Goal: Task Accomplishment & Management: Use online tool/utility

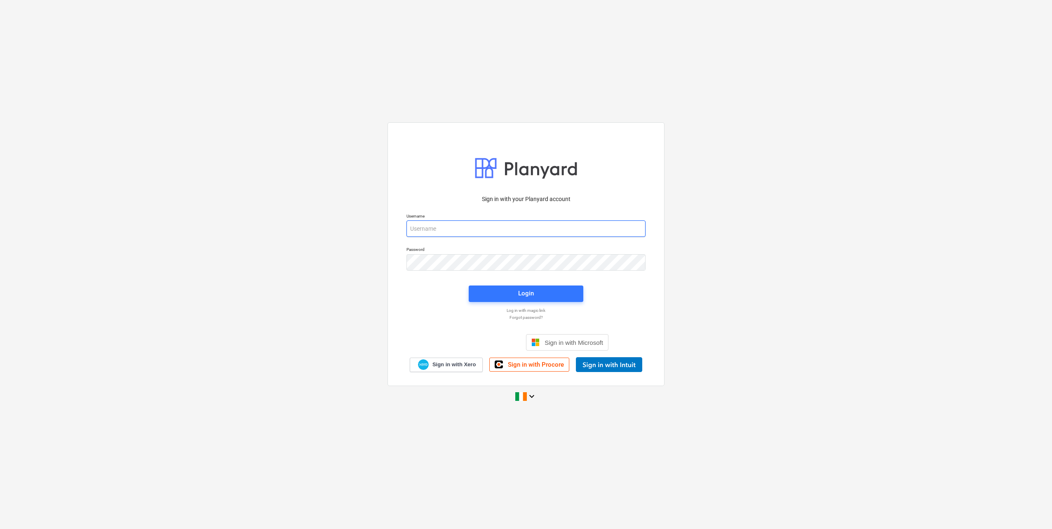
type input "[EMAIL_ADDRESS][DOMAIN_NAME]"
click at [509, 294] on span "Login" at bounding box center [526, 293] width 95 height 11
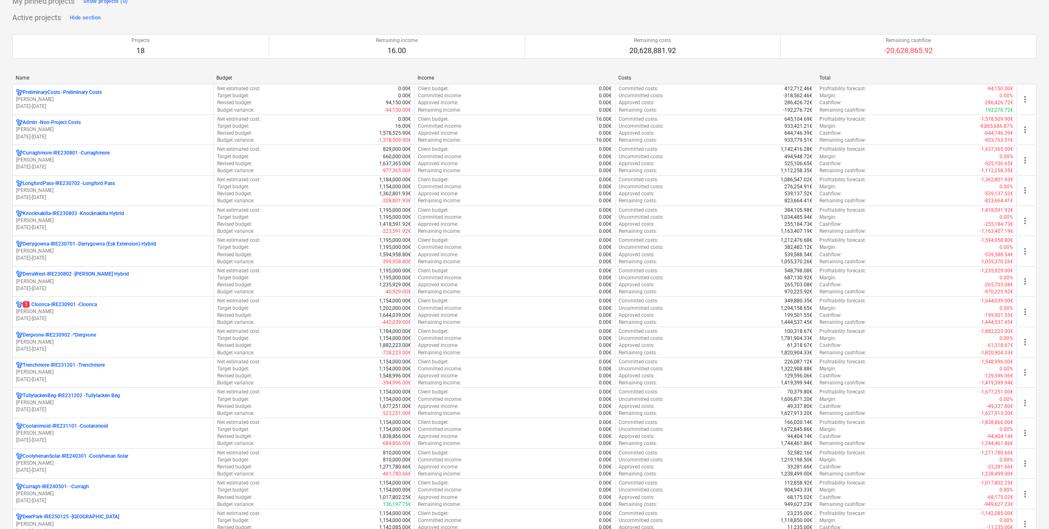
scroll to position [165, 0]
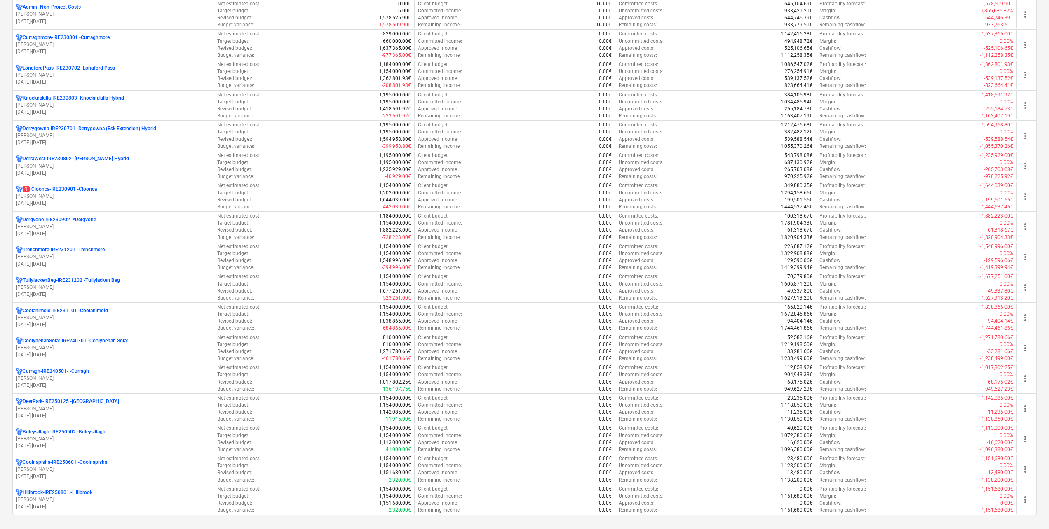
click at [54, 196] on p "[PERSON_NAME]" at bounding box center [113, 196] width 194 height 7
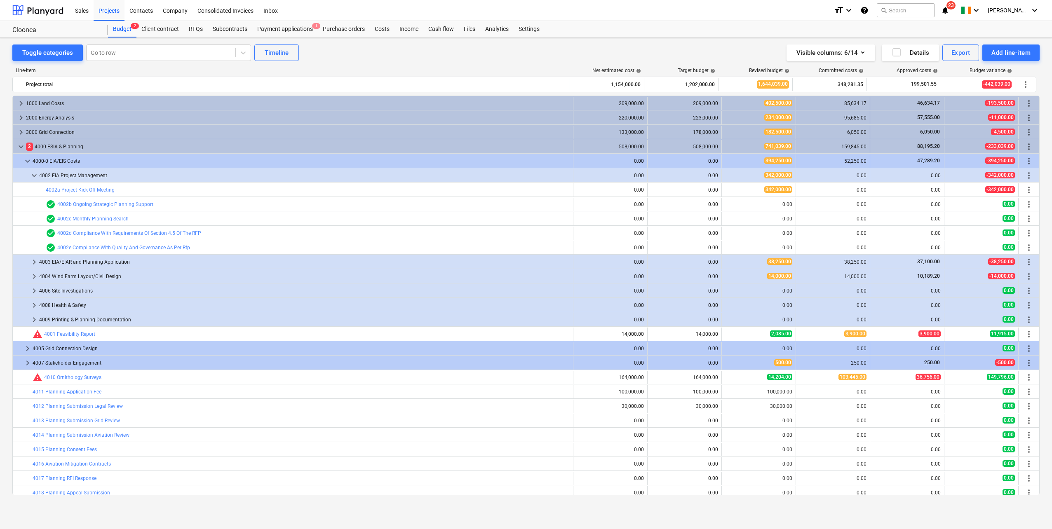
click at [330, 28] on div "Purchase orders" at bounding box center [344, 29] width 52 height 16
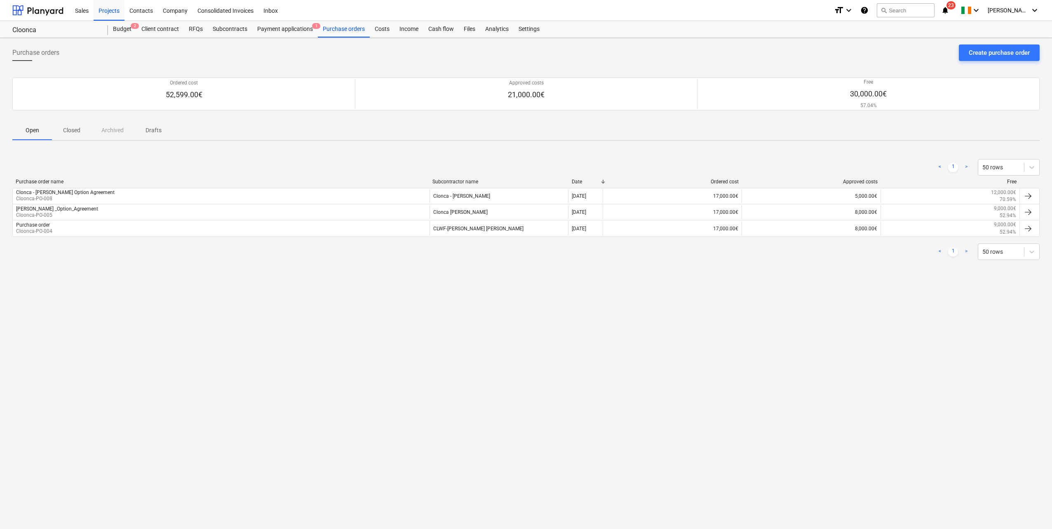
click at [296, 27] on div "Payment applications 1" at bounding box center [285, 29] width 66 height 16
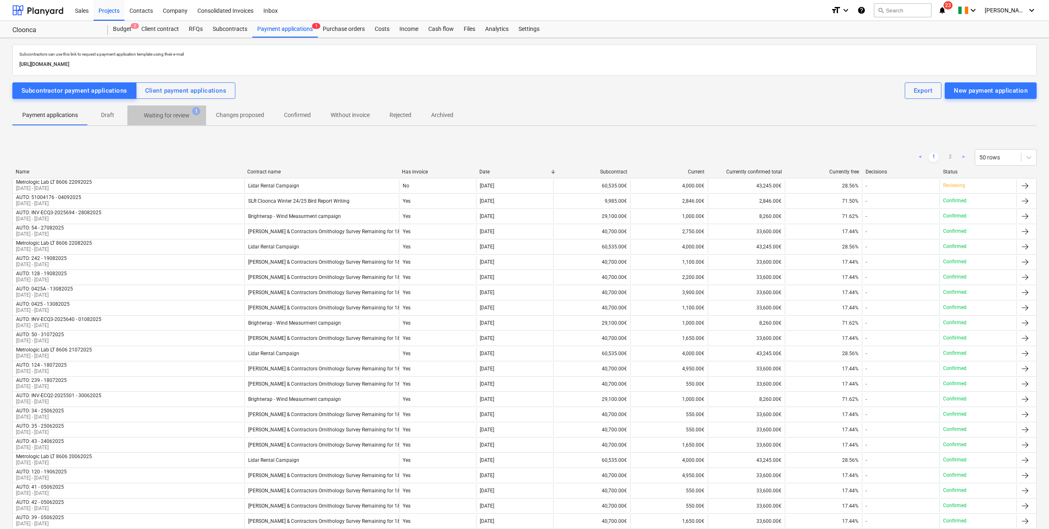
click at [169, 118] on p "Waiting for review" at bounding box center [167, 115] width 46 height 9
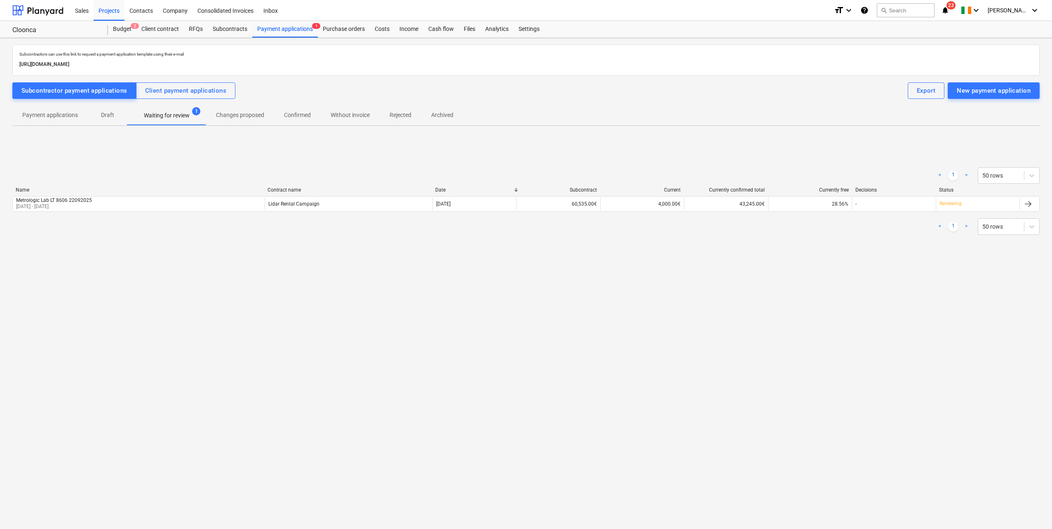
click at [194, 208] on div "Metrologic Lab LT 8606 22092025 [DATE] - [DATE]" at bounding box center [139, 204] width 252 height 13
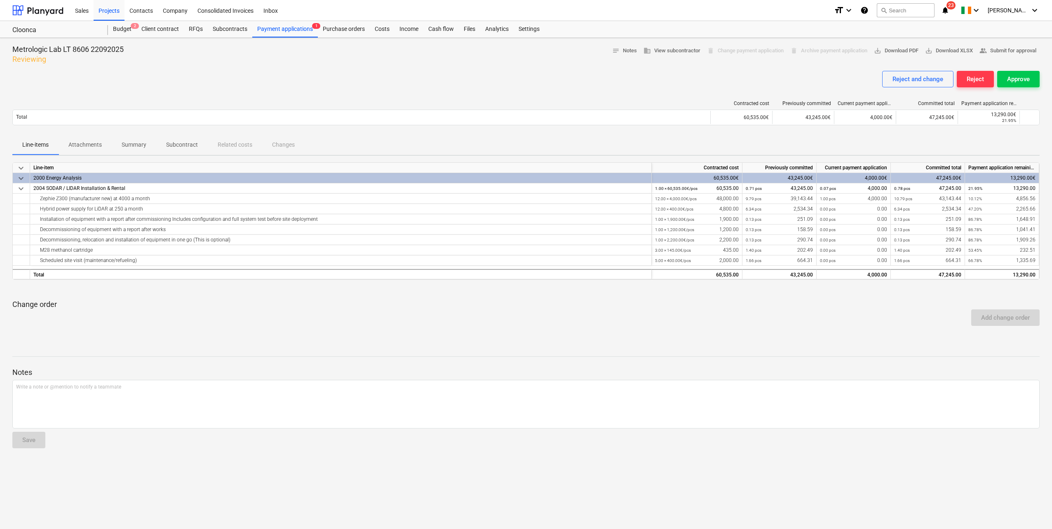
click at [1014, 81] on div "Approve" at bounding box center [1018, 79] width 23 height 11
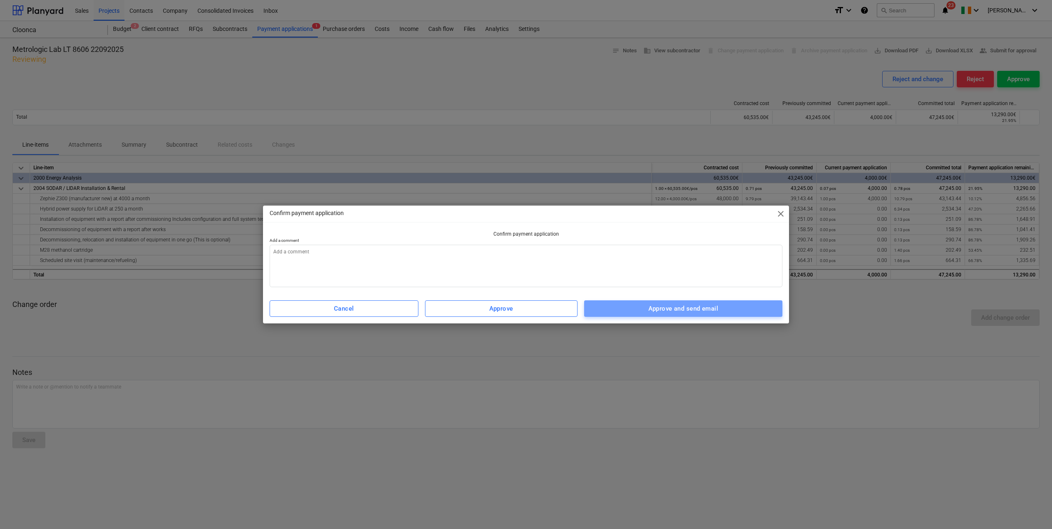
click at [688, 310] on div "Approve and send email" at bounding box center [684, 308] width 70 height 11
type textarea "x"
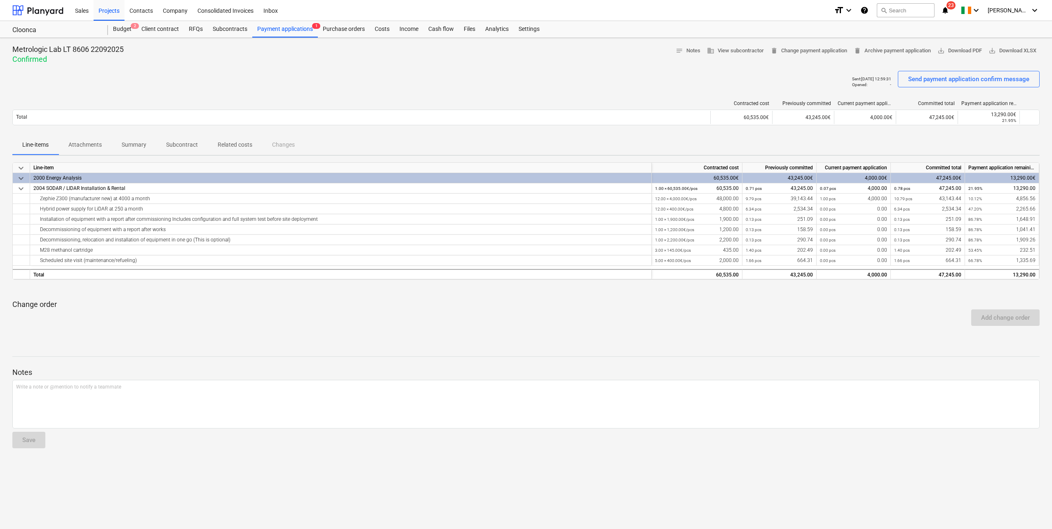
click at [272, 28] on div "Payment applications 1" at bounding box center [285, 29] width 66 height 16
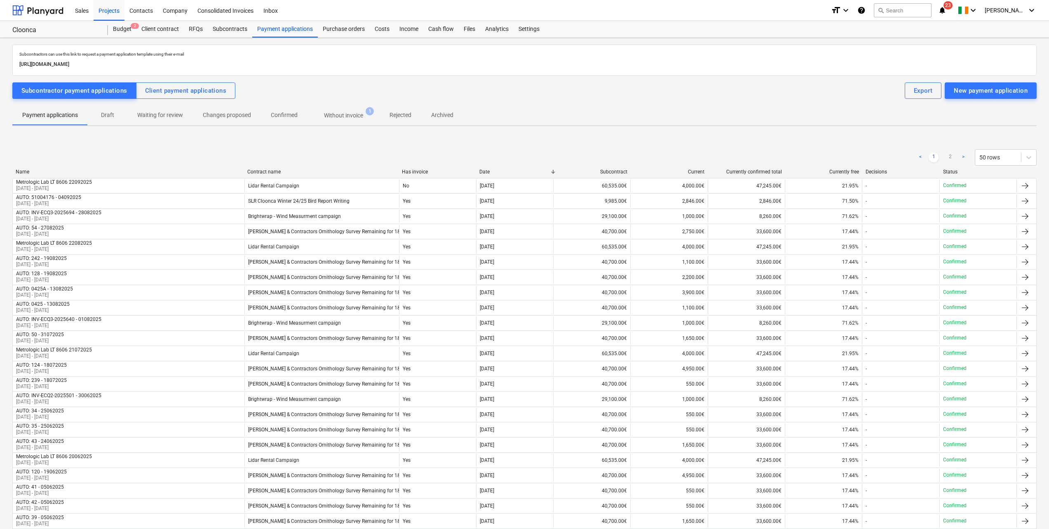
click at [118, 15] on div "Projects" at bounding box center [109, 10] width 31 height 21
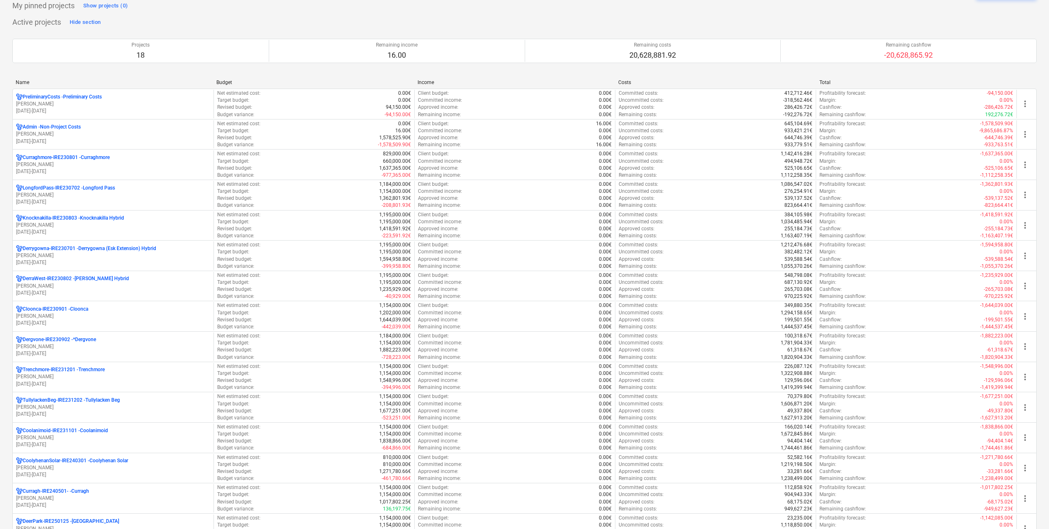
scroll to position [206, 0]
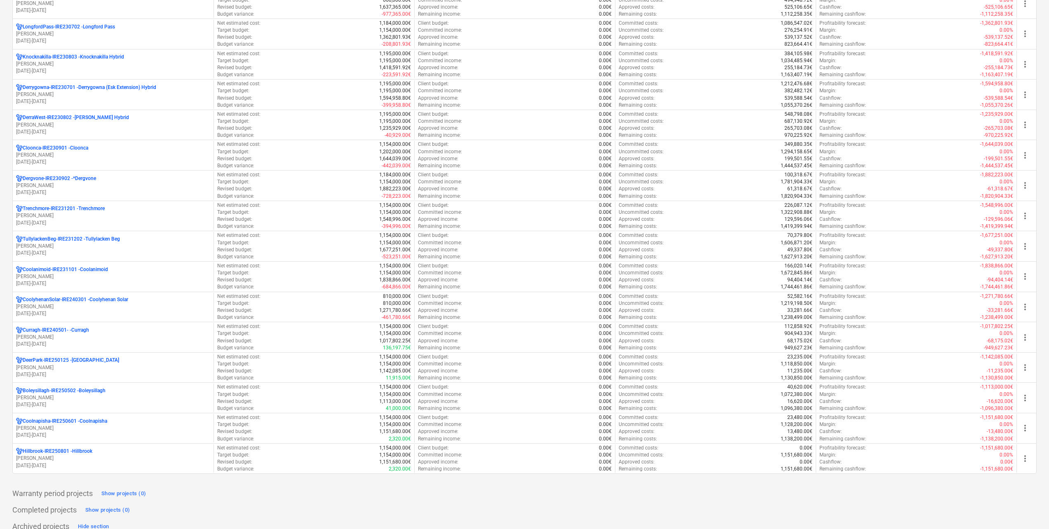
click at [94, 125] on p "[PERSON_NAME]" at bounding box center [113, 125] width 194 height 7
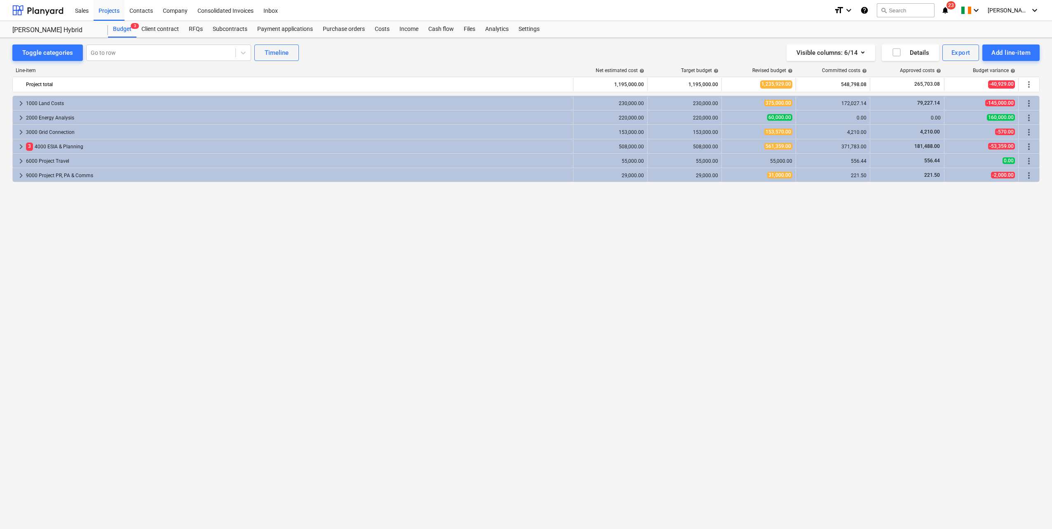
click at [226, 29] on div "Subcontracts" at bounding box center [230, 29] width 45 height 16
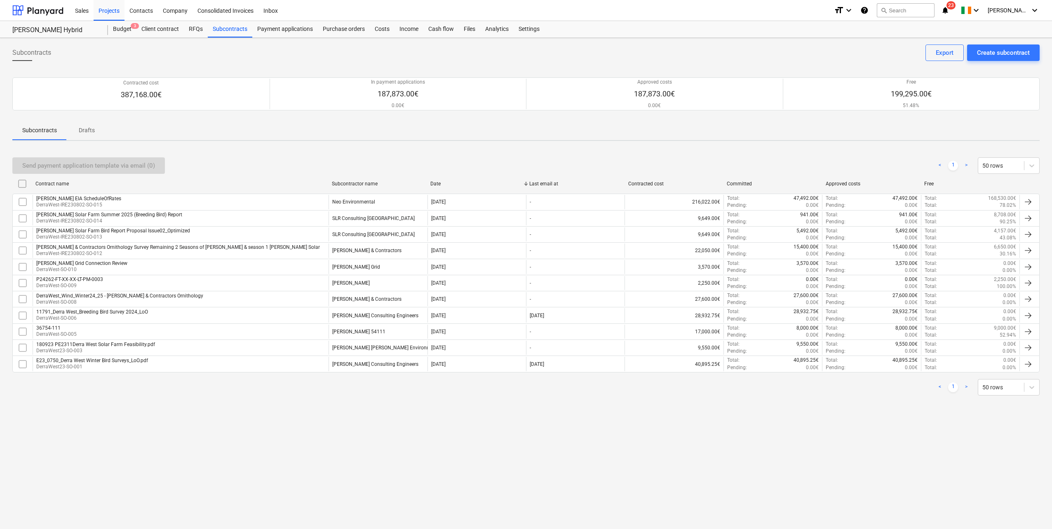
click at [177, 201] on div "Derra West EIA ScheduleOfRates DerraWest-IRE230802-SO-015" at bounding box center [181, 202] width 296 height 14
